Goal: Information Seeking & Learning: Find specific fact

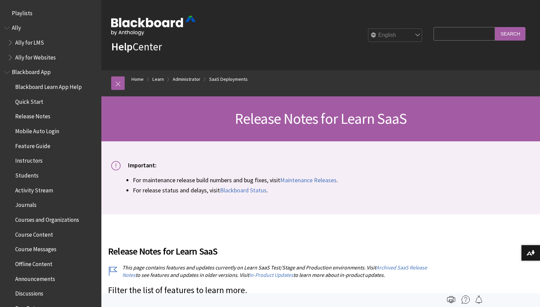
scroll to position [739, 0]
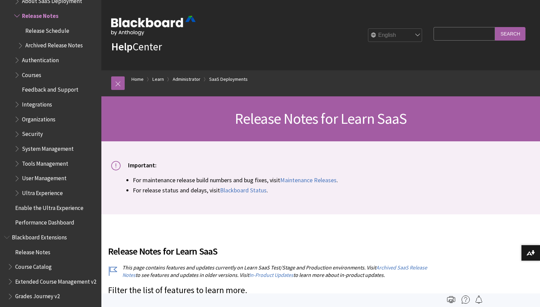
click at [448, 33] on input "Search Query" at bounding box center [463, 33] width 61 height 13
type input "field description"
click at [495, 27] on input "Search" at bounding box center [510, 33] width 30 height 13
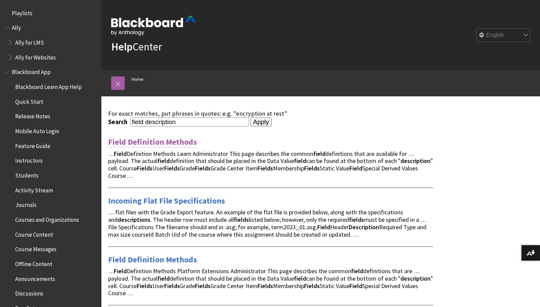
click at [173, 143] on link "Field Definition Methods" at bounding box center [152, 141] width 89 height 11
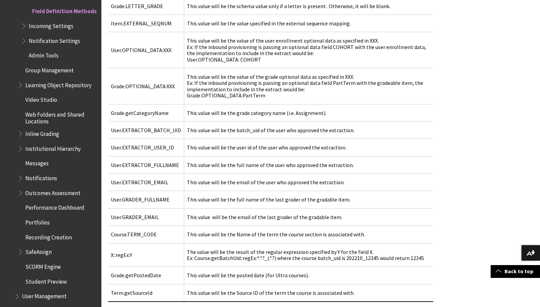
scroll to position [3909, 0]
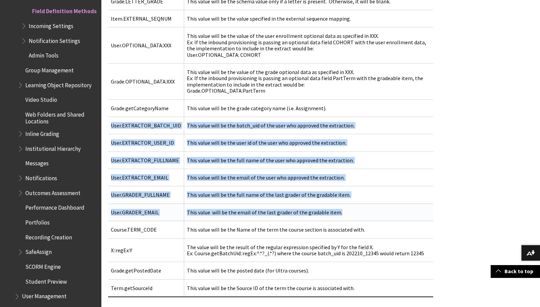
drag, startPoint x: 111, startPoint y: 111, endPoint x: 416, endPoint y: 205, distance: 318.4
click at [416, 205] on tbody "Grade.PERCENTAGE_SCORE This value will contain the points divided by the points…" at bounding box center [270, 132] width 325 height 327
copy tbody "User.EXTRACTOR_BATCH_UID This value will be the batch_uid of the user who appro…"
